Goal: Find specific page/section: Find specific page/section

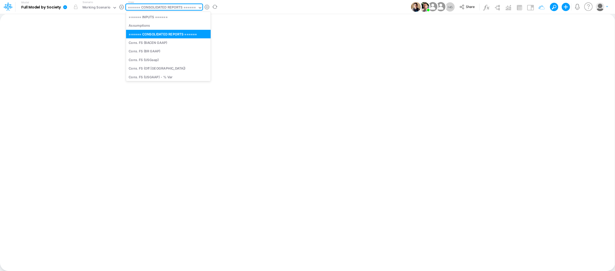
click at [158, 8] on div "====== CONSOLIDATED REPORTS ======" at bounding box center [162, 8] width 68 height 6
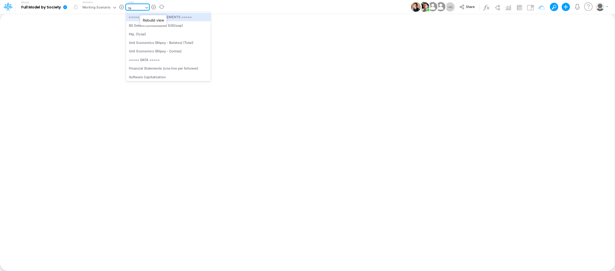
type input "tax"
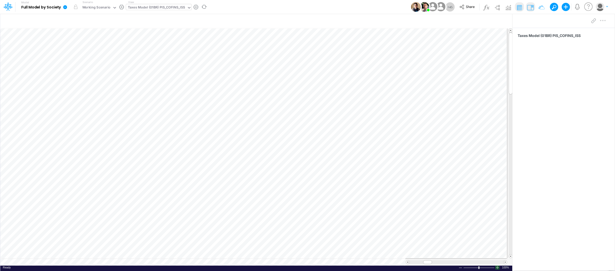
click at [497, 268] on div at bounding box center [498, 267] width 4 height 4
click at [154, 8] on div "Taxes Model (01BR) PIS_COFINS_ISS" at bounding box center [156, 8] width 57 height 6
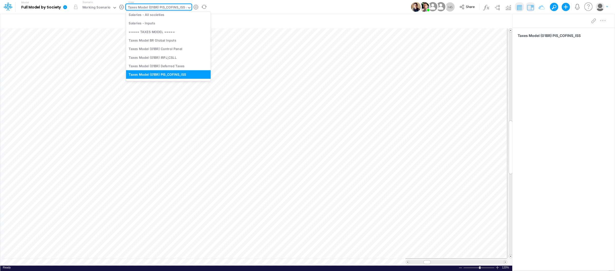
scroll to position [61, 0]
type input "tax"
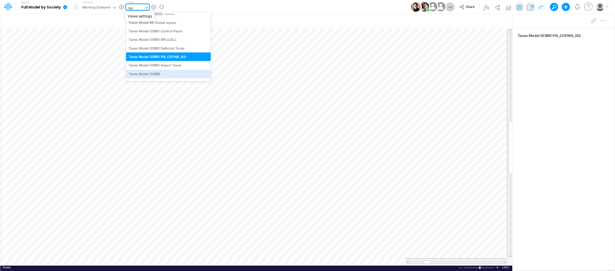
scroll to position [13, 0]
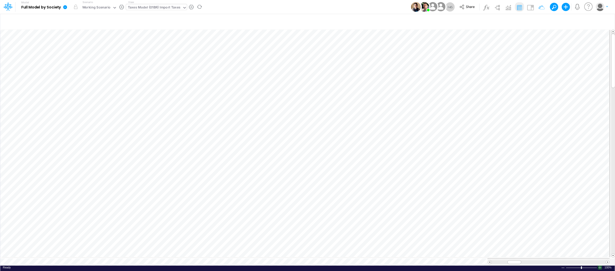
click at [600, 265] on div at bounding box center [600, 267] width 4 height 4
click at [141, 7] on div "Taxes Model (01BR) Import Taxes" at bounding box center [154, 8] width 53 height 6
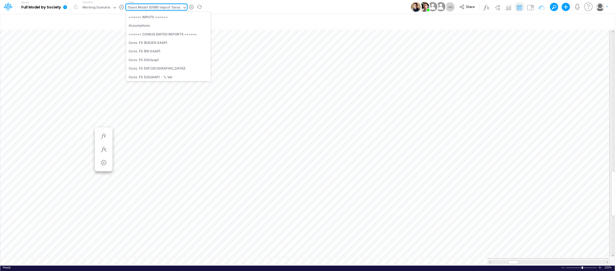
scroll to position [1040, 0]
click at [108, 9] on div "Working Scenario" at bounding box center [96, 8] width 28 height 6
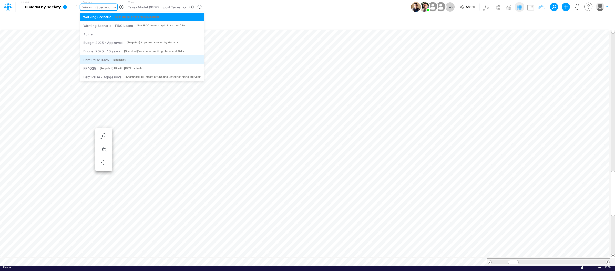
scroll to position [11, 0]
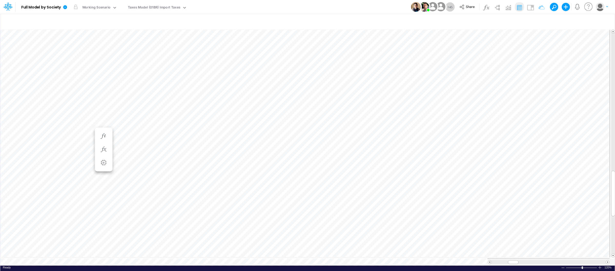
click at [290, 13] on div "Model Full Model by Society Edit model settings Duplicate Import QuickBooks Qui…" at bounding box center [308, 7] width 554 height 14
